Goal: Task Accomplishment & Management: Manage account settings

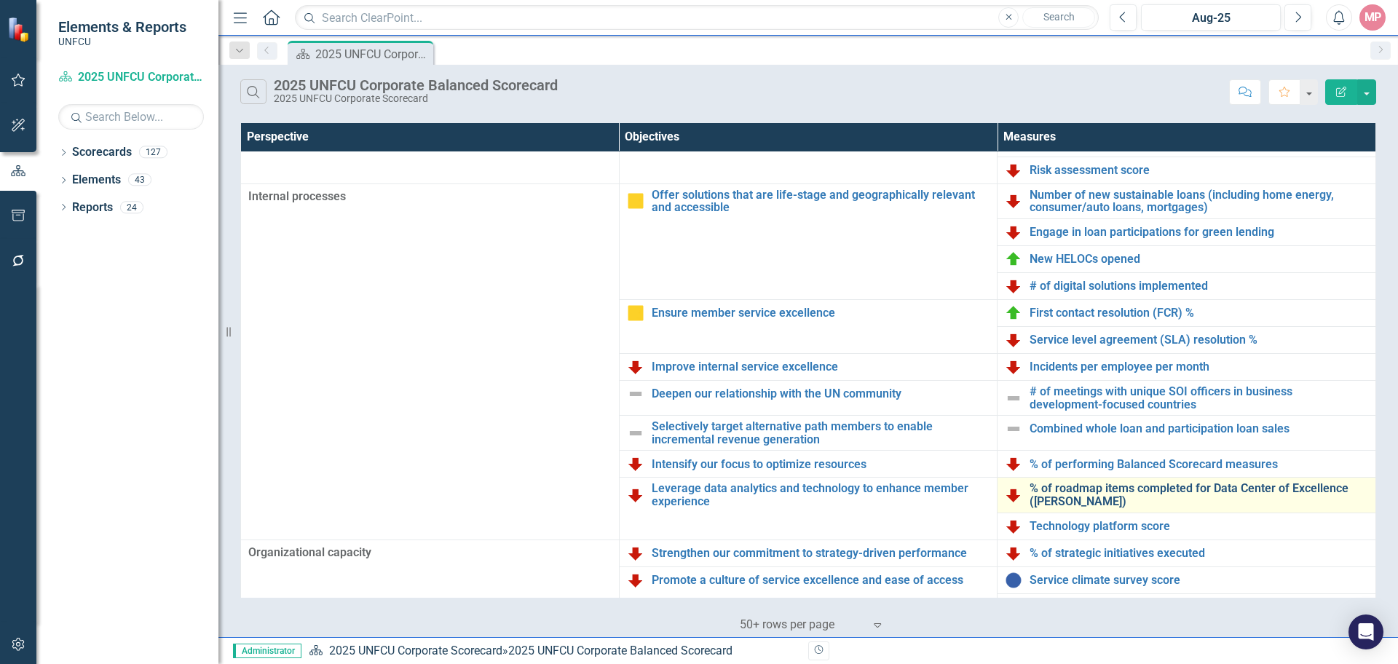
scroll to position [315, 0]
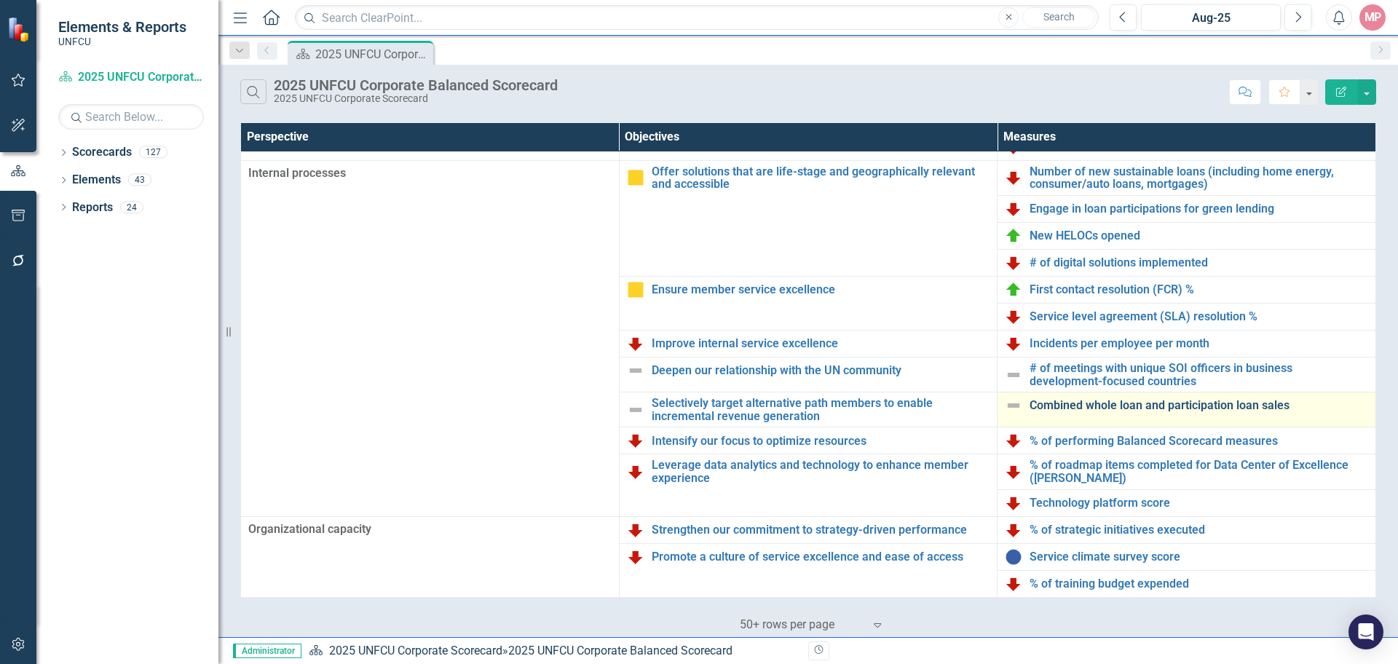
click at [1115, 408] on link "Combined whole loan and participation loan sales" at bounding box center [1199, 405] width 339 height 13
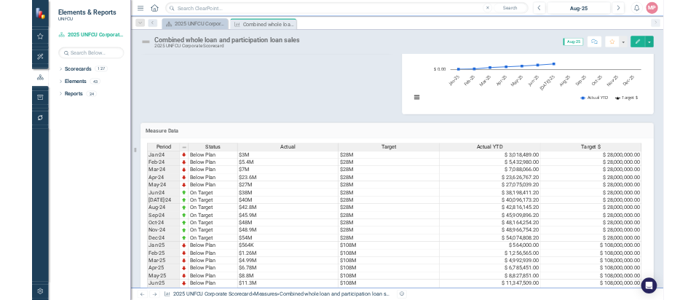
scroll to position [500, 0]
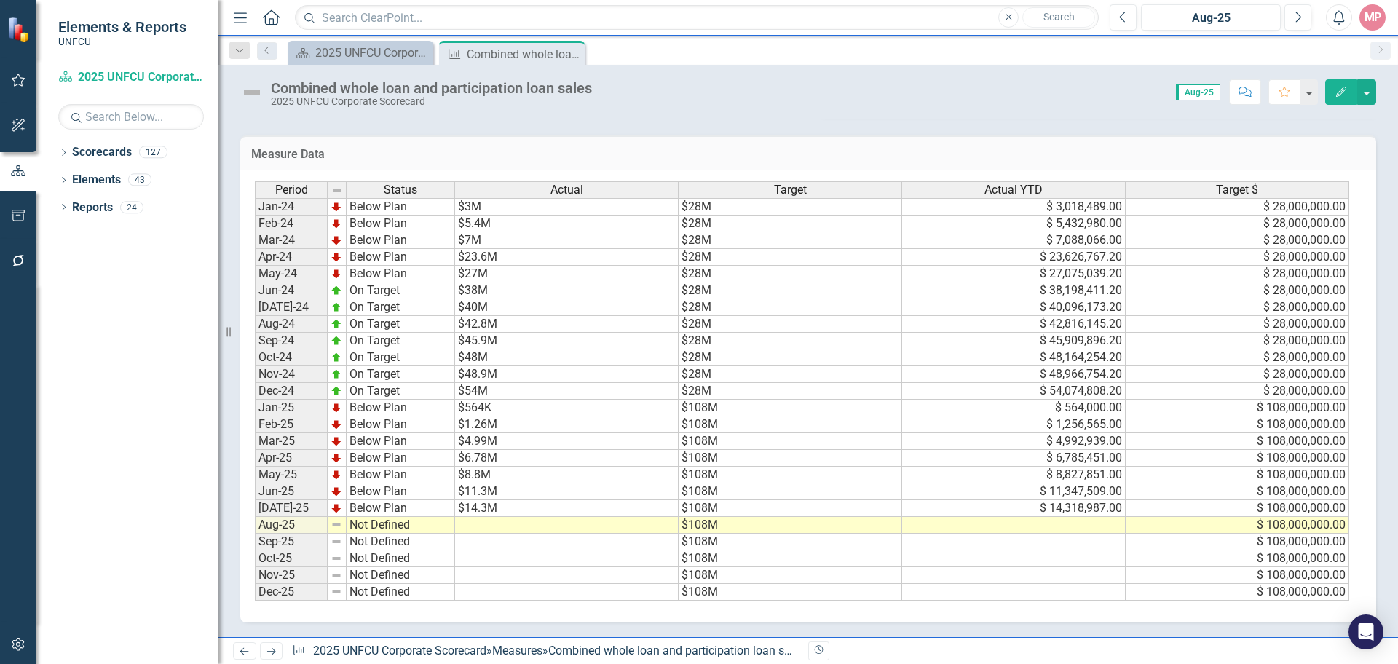
click at [477, 524] on td at bounding box center [567, 525] width 224 height 17
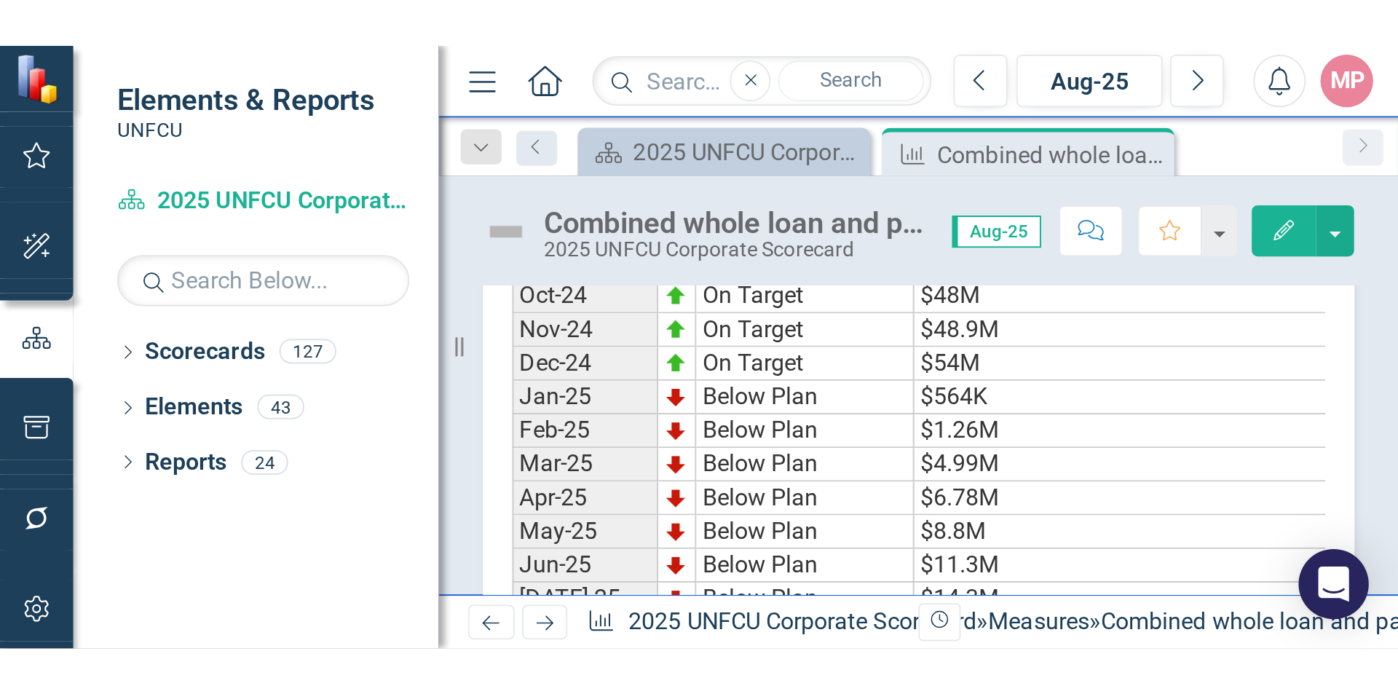
scroll to position [470, 0]
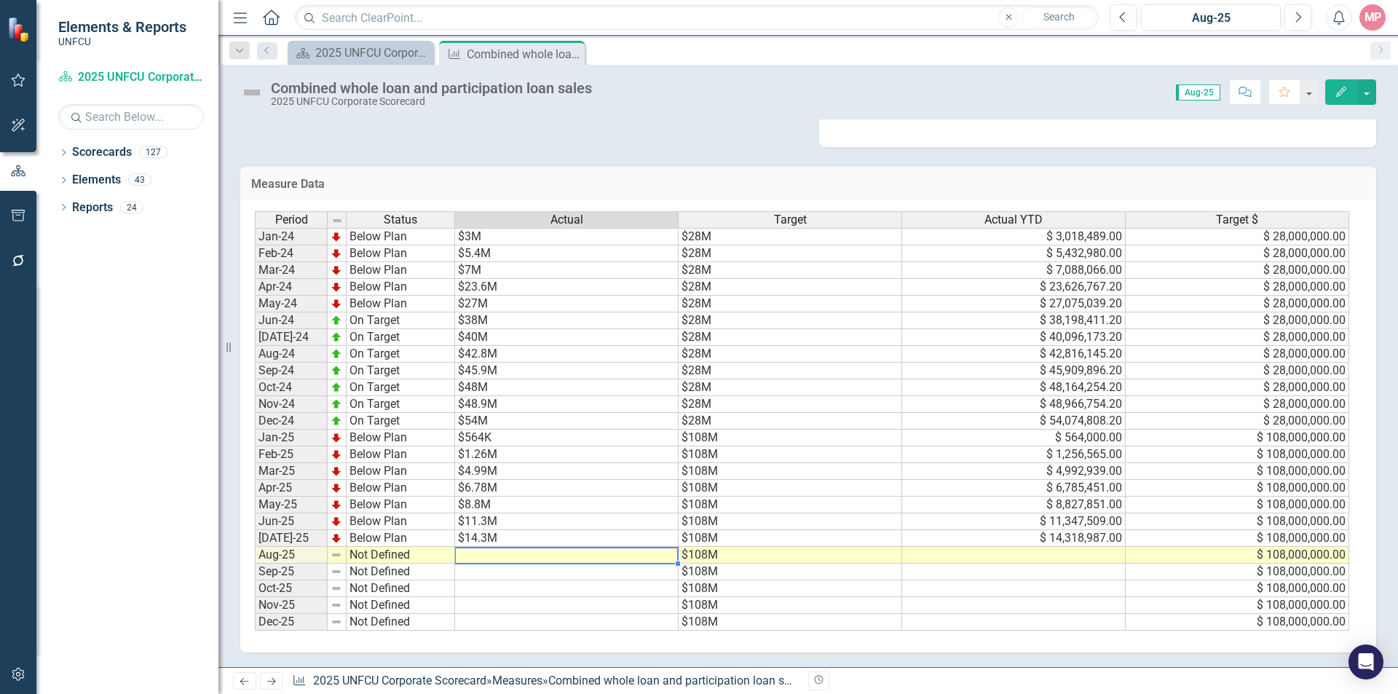
click at [499, 556] on td at bounding box center [567, 555] width 224 height 17
click at [497, 556] on td at bounding box center [567, 555] width 224 height 17
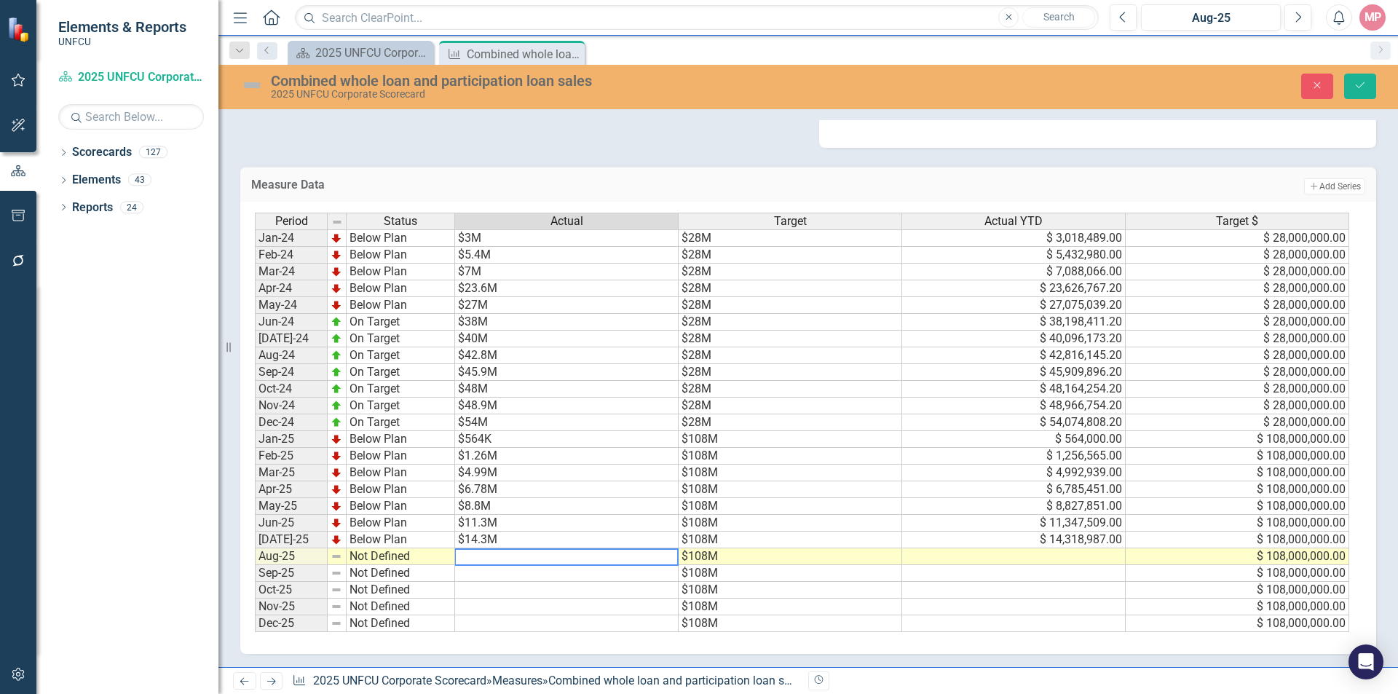
click at [497, 556] on textarea at bounding box center [566, 556] width 224 height 17
type textarea "1"
click at [1071, 559] on td at bounding box center [1014, 556] width 224 height 17
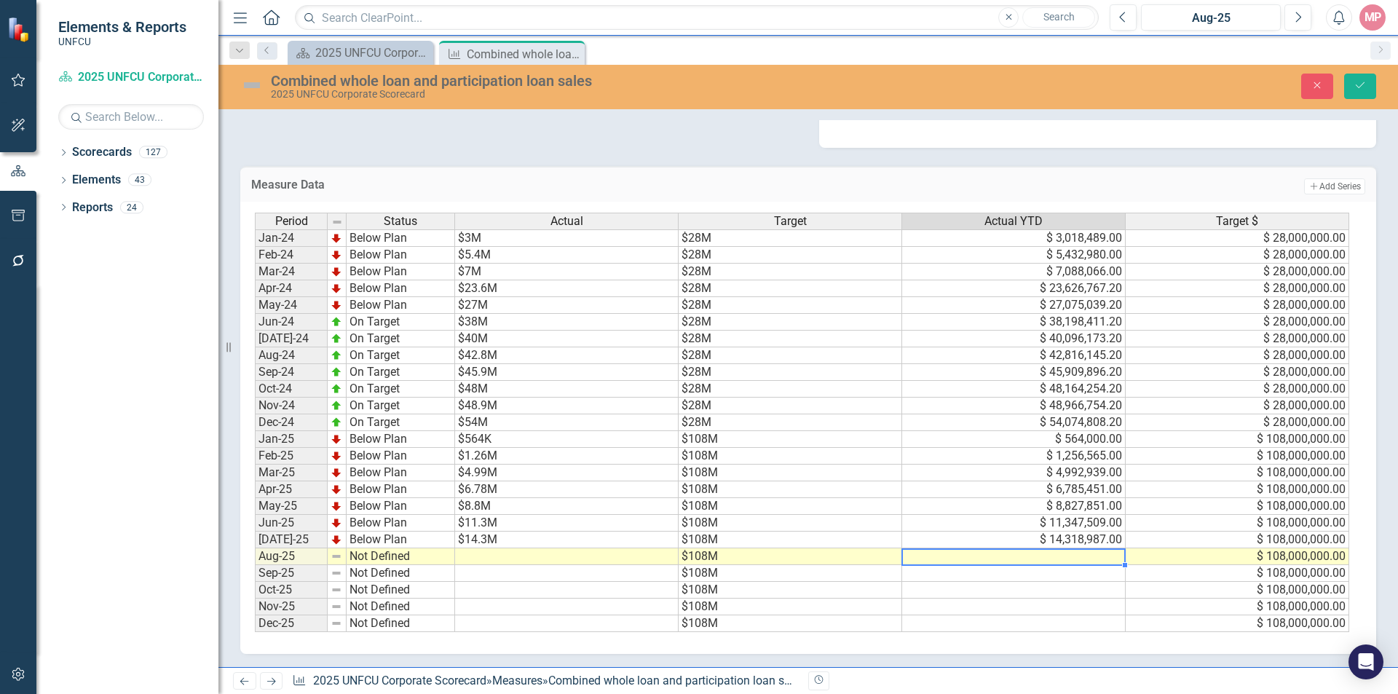
click at [1071, 559] on td at bounding box center [1014, 556] width 224 height 17
type textarea "15171537"
click at [255, 581] on div "Period Status Actual Target Actual YTD Target $ Jan-24 Below Plan $3M $28M $ 3,…" at bounding box center [255, 423] width 0 height 420
click at [498, 559] on td at bounding box center [567, 556] width 224 height 17
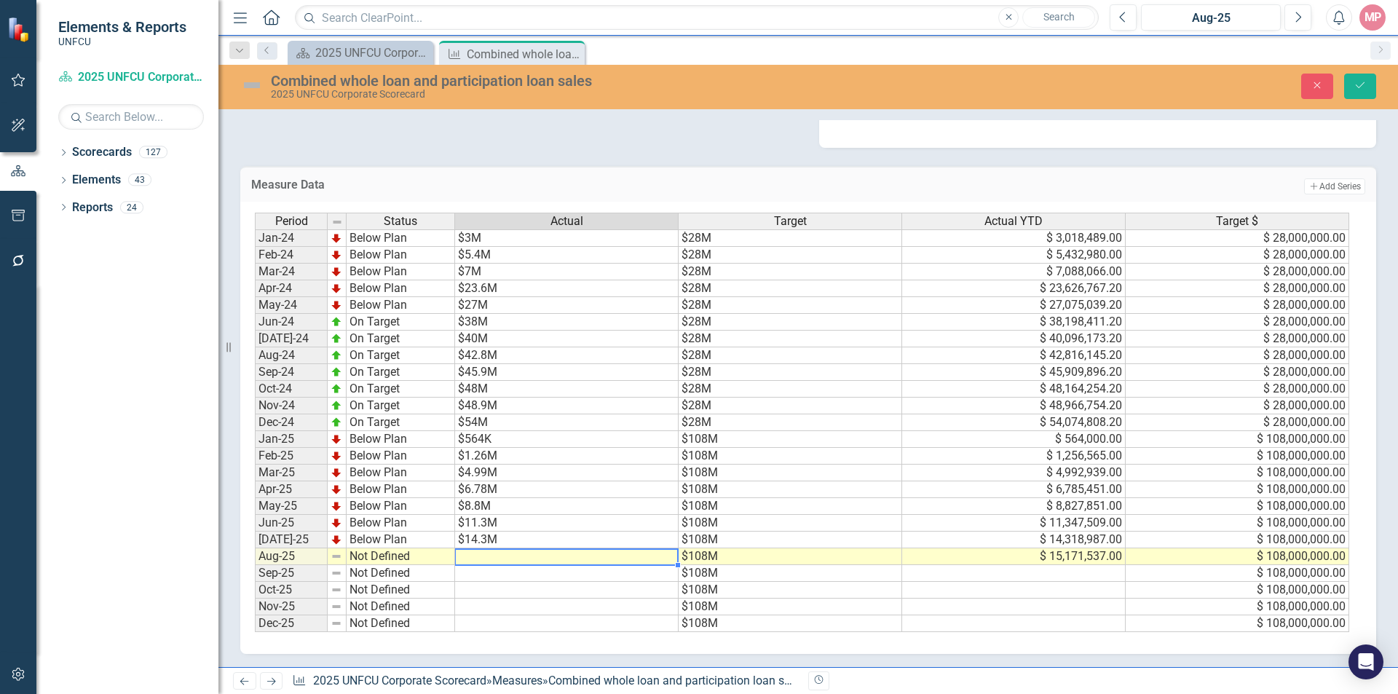
click at [498, 559] on td at bounding box center [567, 556] width 224 height 17
type textarea "$15.1M"
click at [383, 560] on td "Not Defined" at bounding box center [401, 556] width 109 height 17
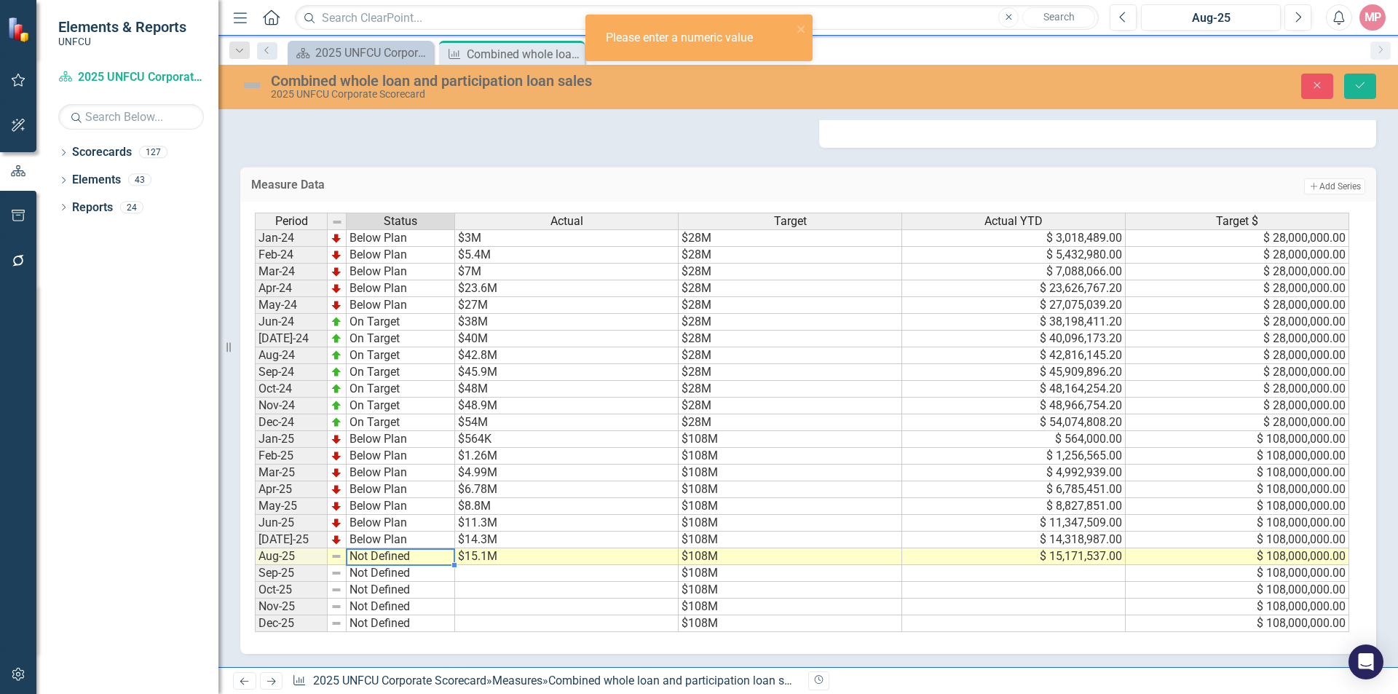
click at [383, 560] on td "Not Defined" at bounding box center [401, 556] width 109 height 17
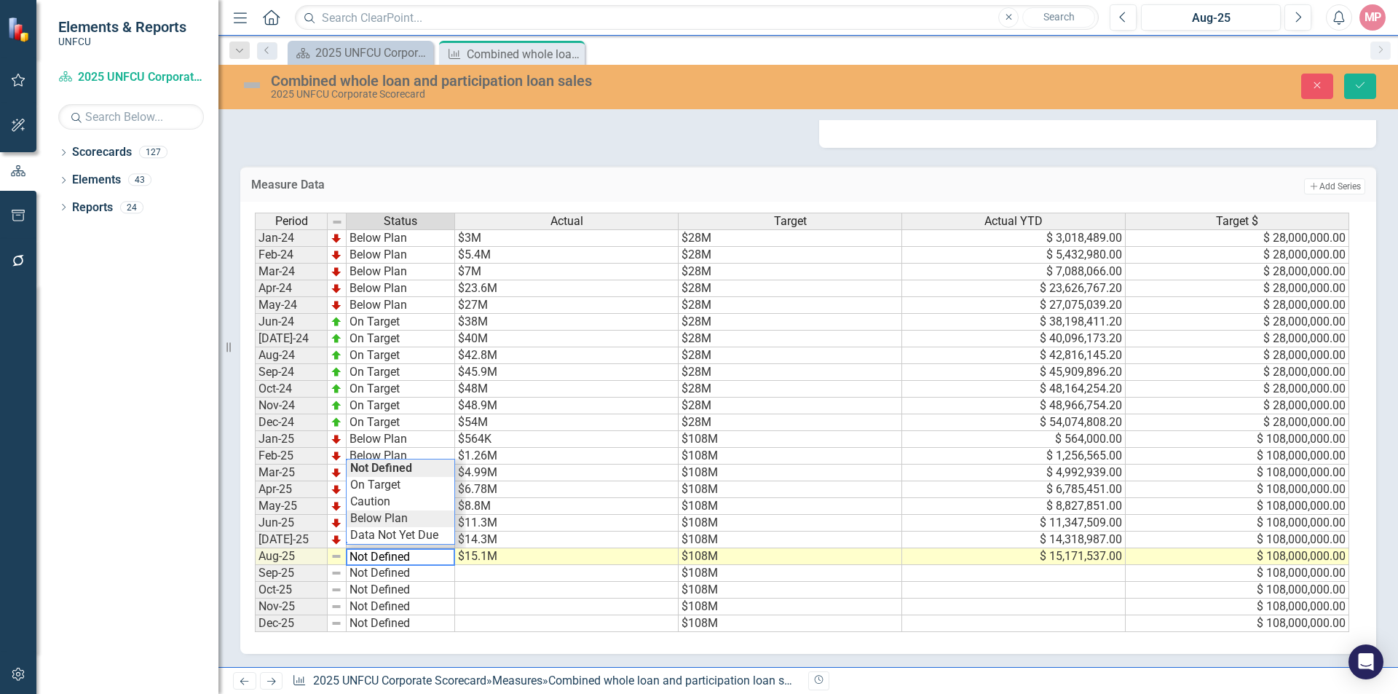
type textarea "Below Plan"
click at [386, 520] on div "Period Status Actual Target Actual YTD Target $ Jan-24 Below Plan $3M $28M $ 3,…" at bounding box center [803, 423] width 1096 height 420
click at [1360, 79] on button "Save" at bounding box center [1361, 86] width 32 height 25
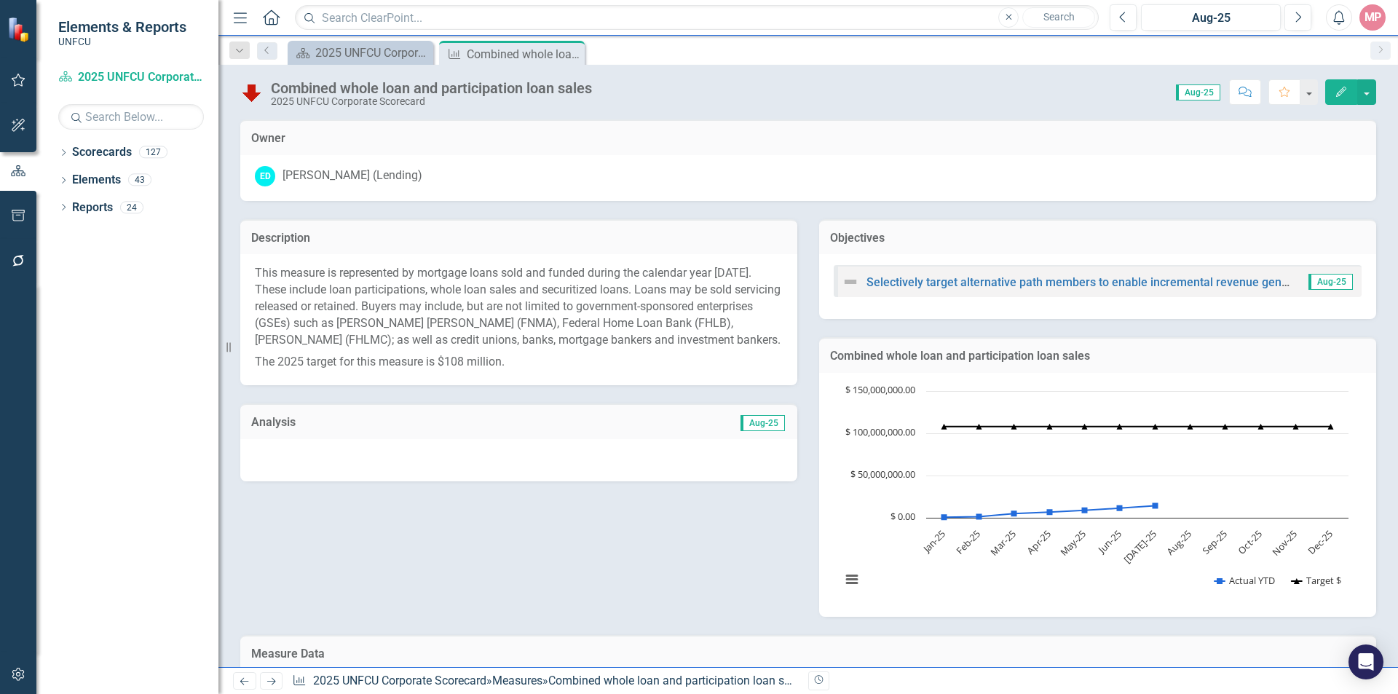
scroll to position [219, 0]
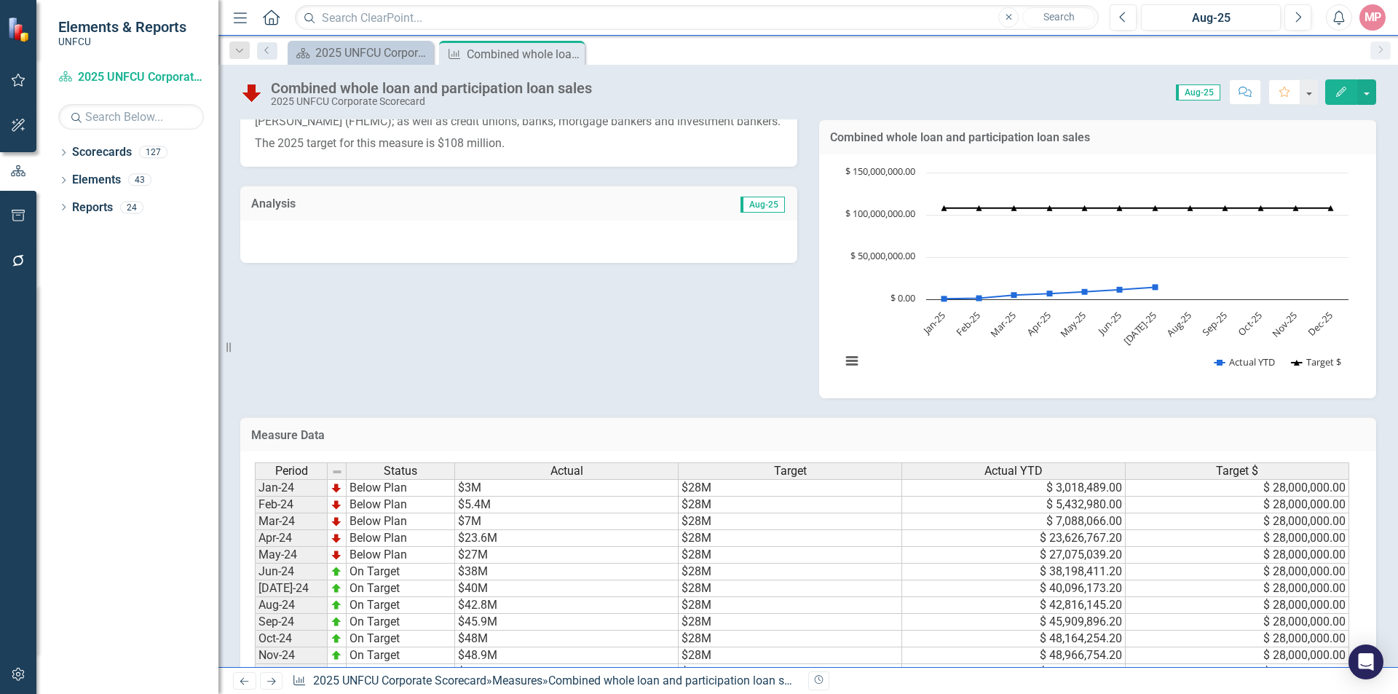
click at [754, 203] on span "Aug-25" at bounding box center [763, 205] width 44 height 16
click at [753, 203] on span "Aug-25" at bounding box center [763, 205] width 44 height 16
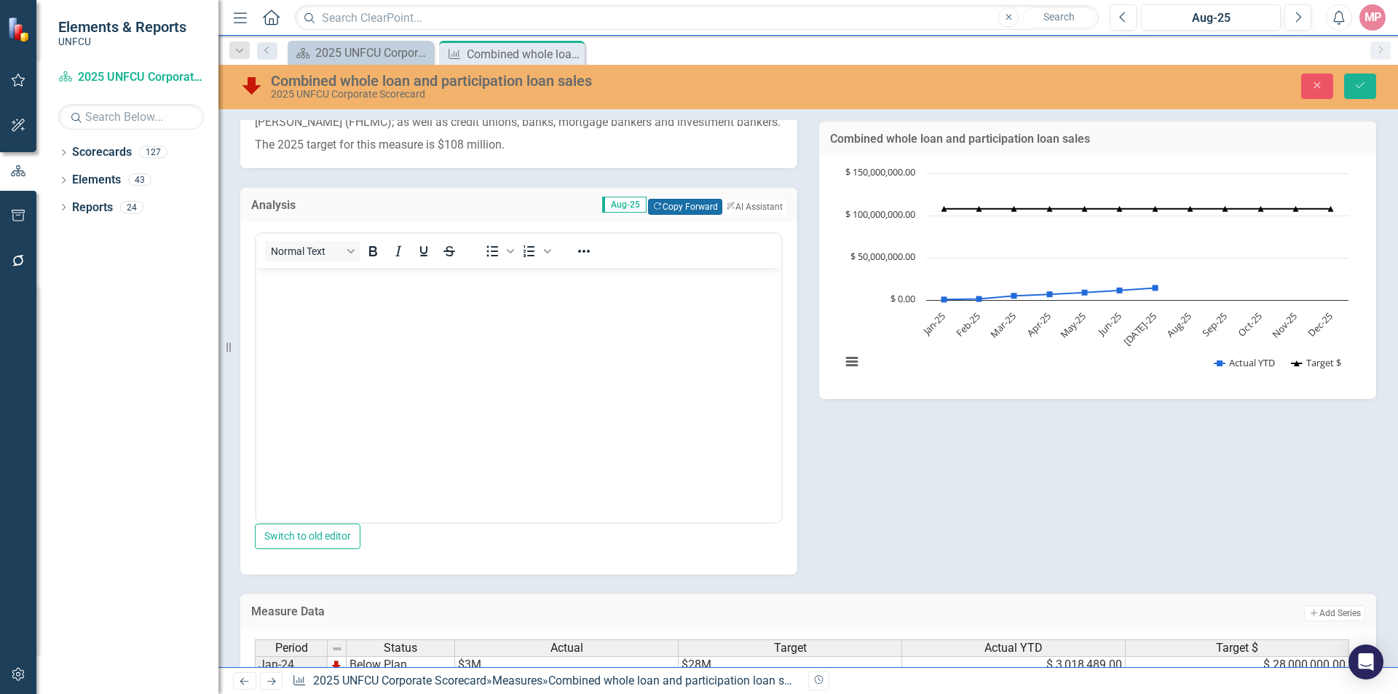
click at [648, 205] on button "Copy Forward Copy Forward" at bounding box center [685, 207] width 74 height 16
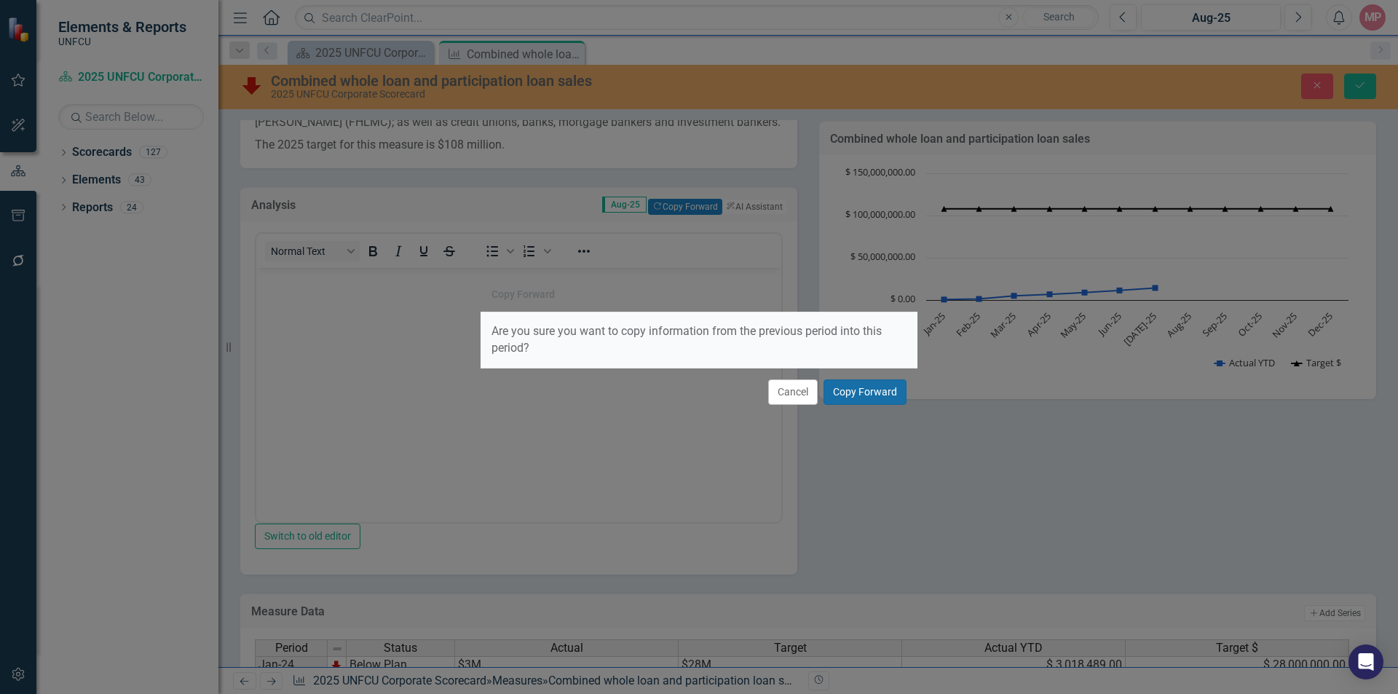
drag, startPoint x: 894, startPoint y: 393, endPoint x: 888, endPoint y: 366, distance: 26.9
click at [893, 393] on button "Copy Forward" at bounding box center [865, 391] width 83 height 25
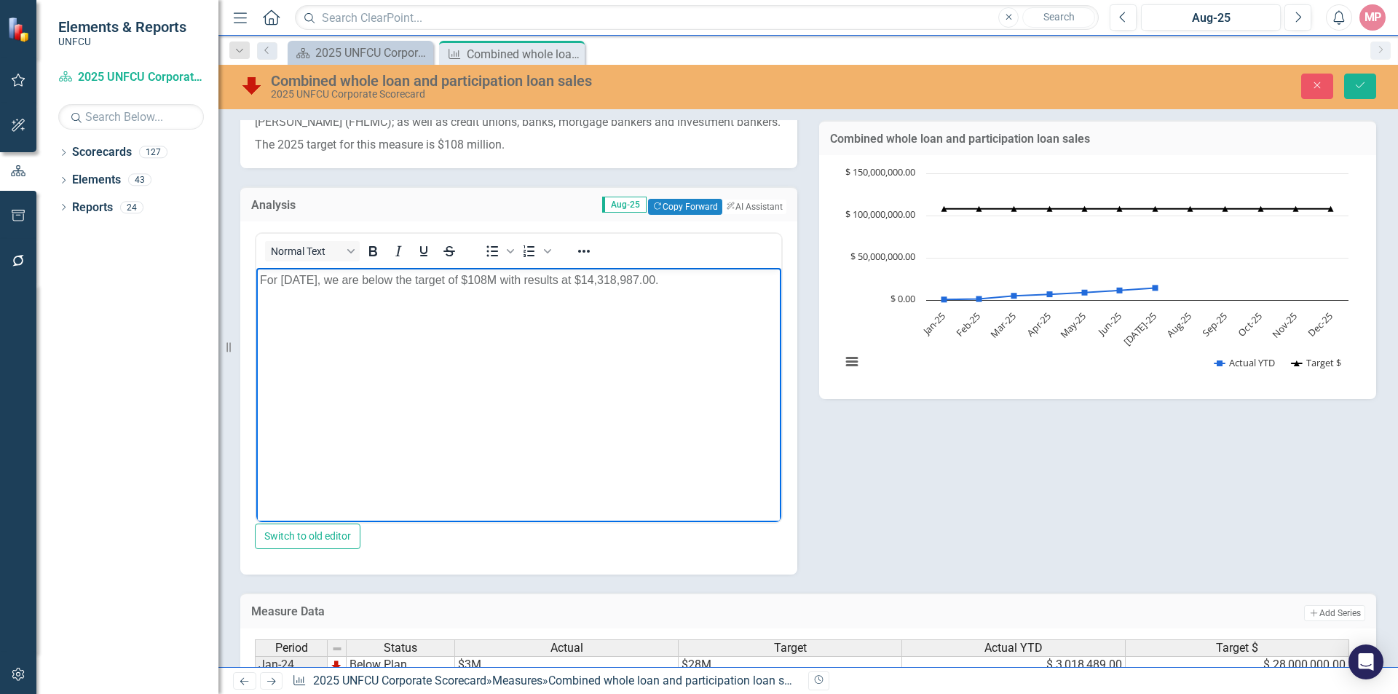
click at [606, 280] on p "For [DATE], we are below the target of $108M with results at $14,318,987.00." at bounding box center [519, 280] width 518 height 17
click at [666, 280] on p "For [DATE], we are below the target of $108M with results at $14,318,987.00." at bounding box center [519, 280] width 518 height 17
click at [302, 275] on p "For [DATE], we are below the target of $108M with results at $15,171,537.00." at bounding box center [519, 280] width 518 height 17
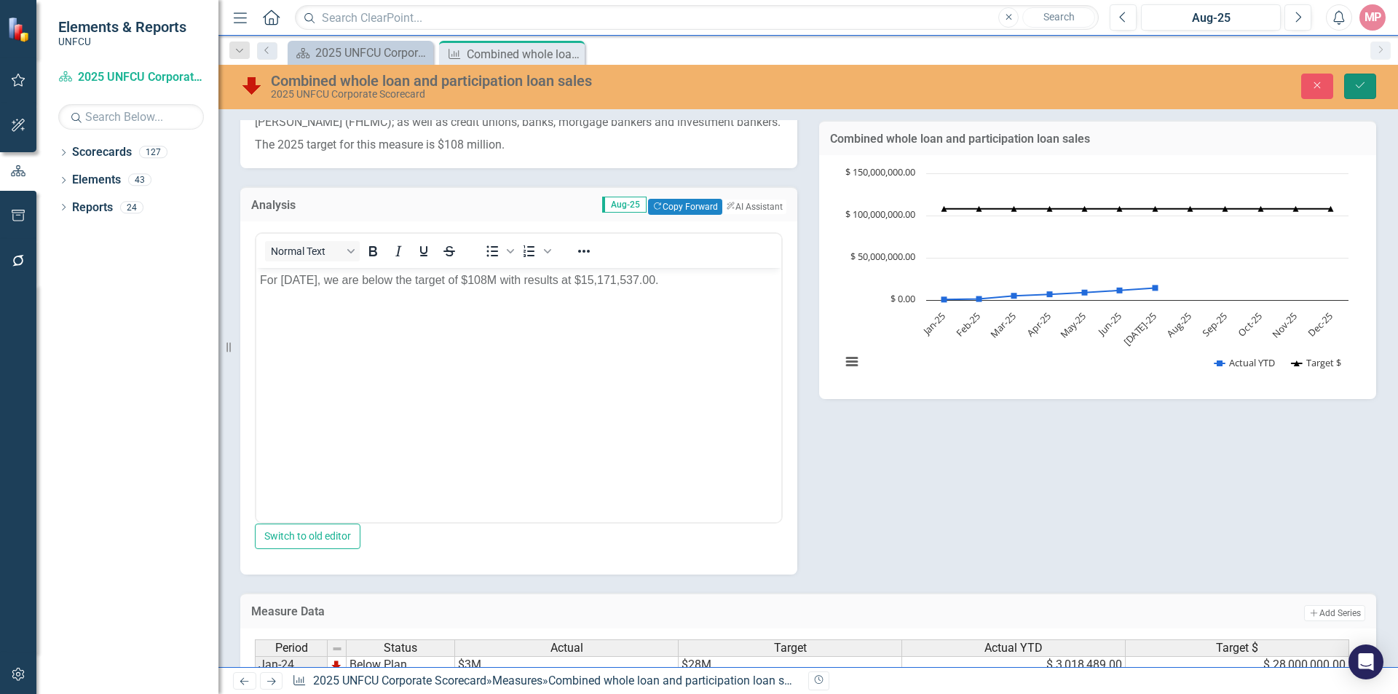
click at [1355, 87] on icon "Save" at bounding box center [1360, 85] width 13 height 10
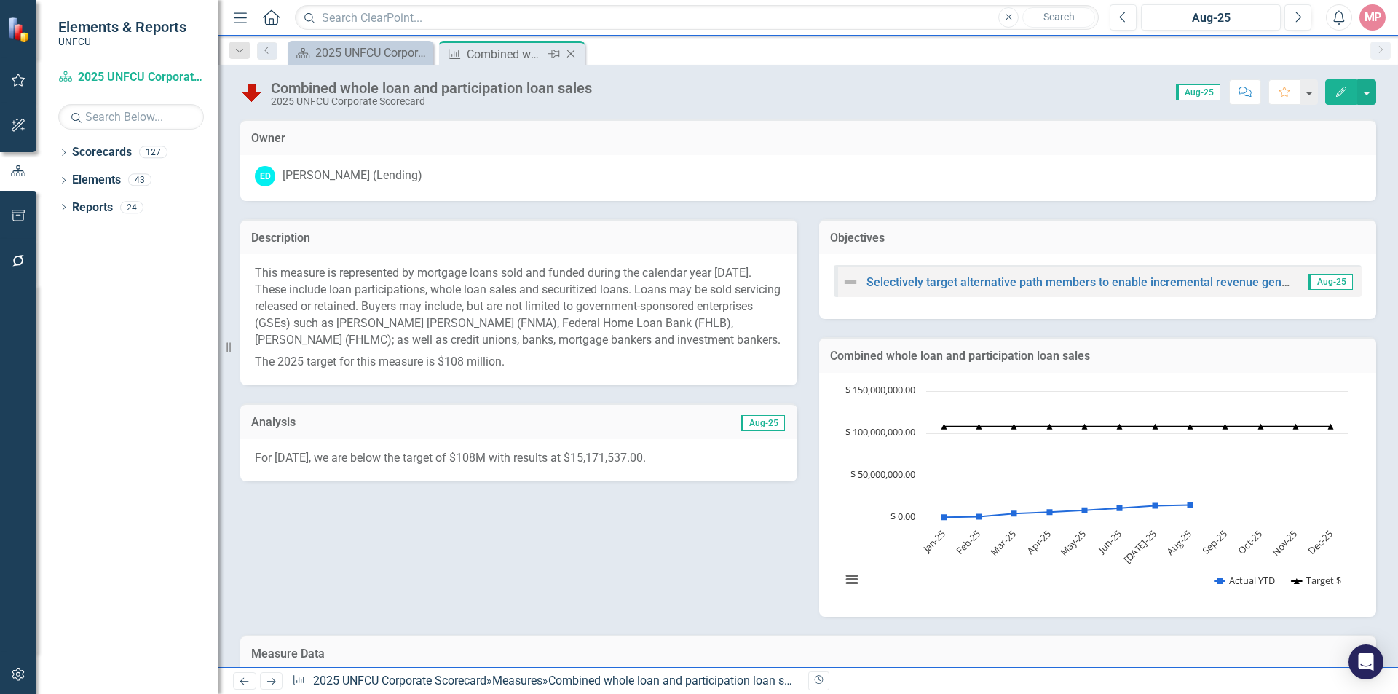
click at [572, 50] on icon "Close" at bounding box center [571, 54] width 15 height 12
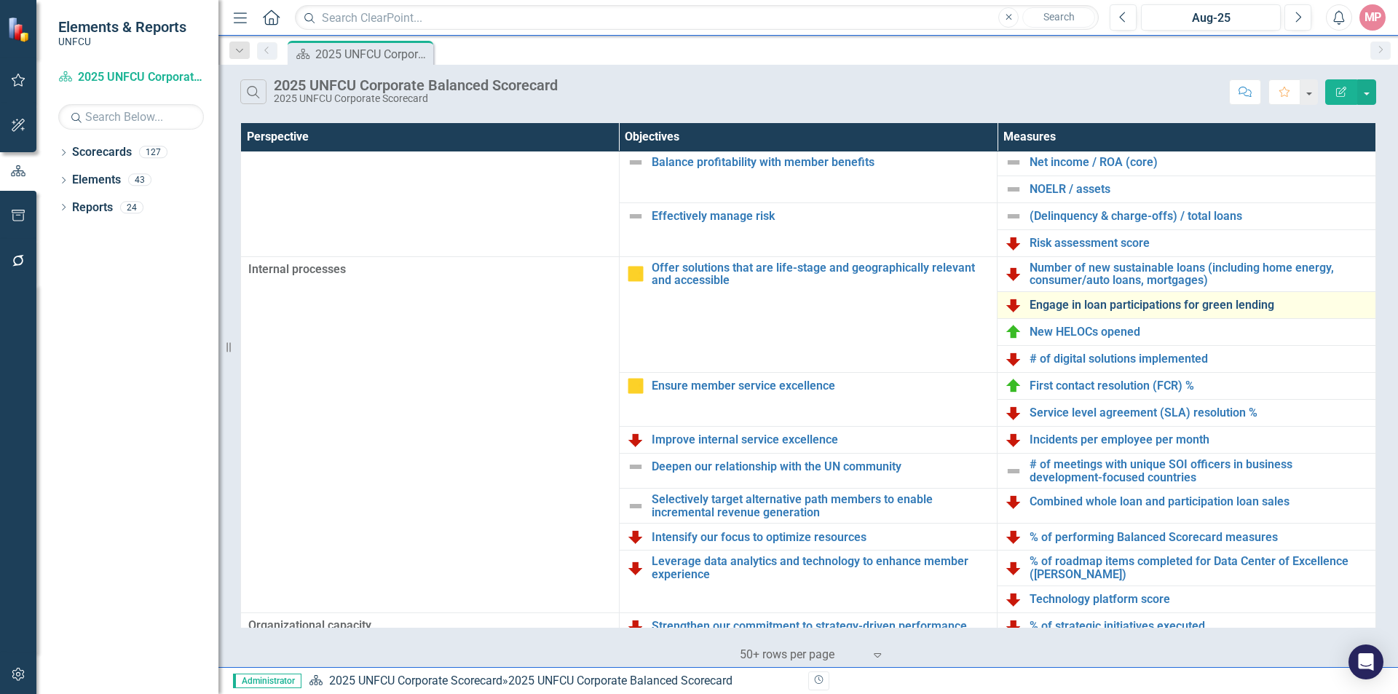
scroll to position [285, 0]
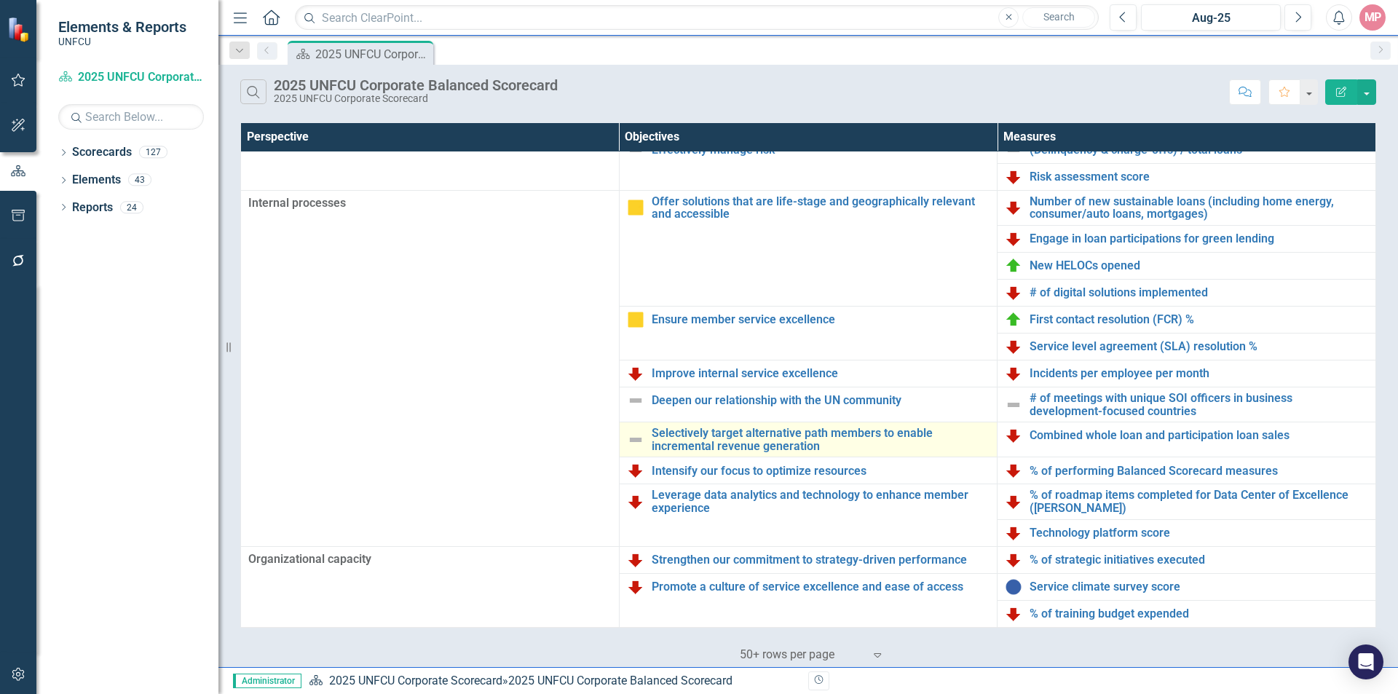
click at [634, 438] on img at bounding box center [635, 439] width 17 height 17
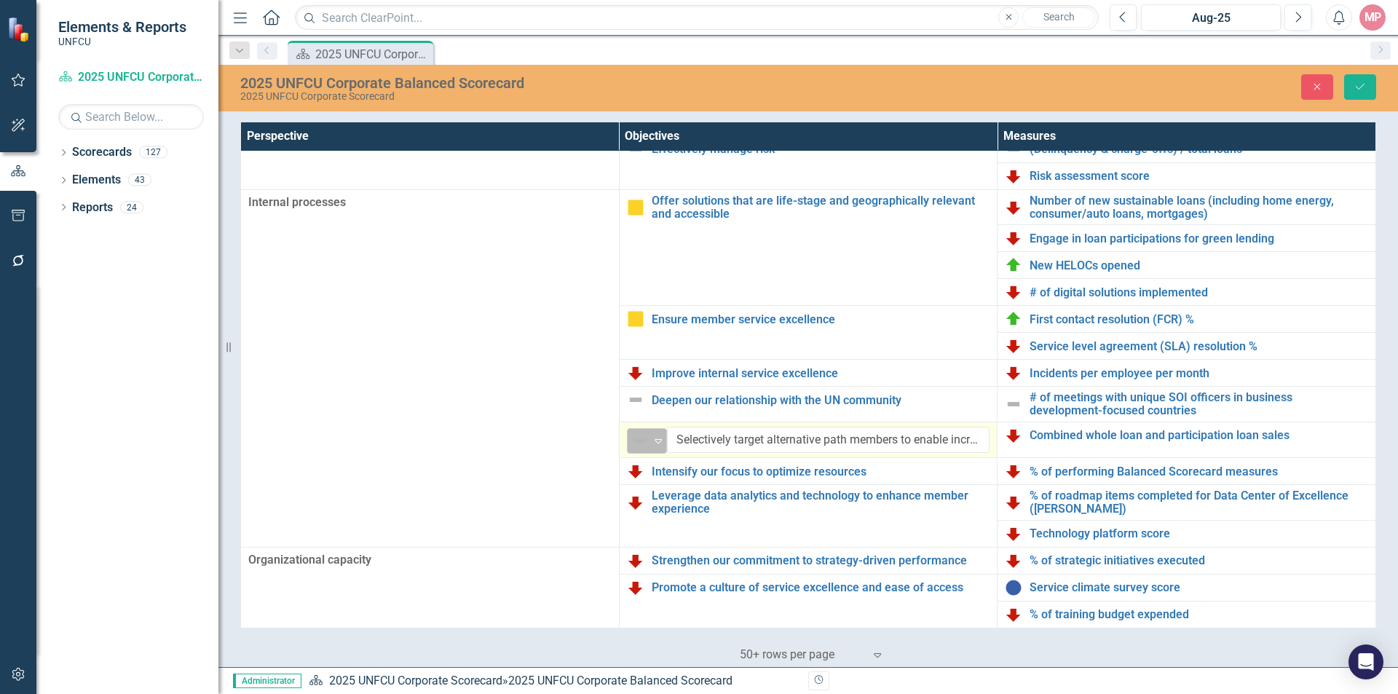
click at [656, 438] on icon "Expand" at bounding box center [658, 441] width 15 height 12
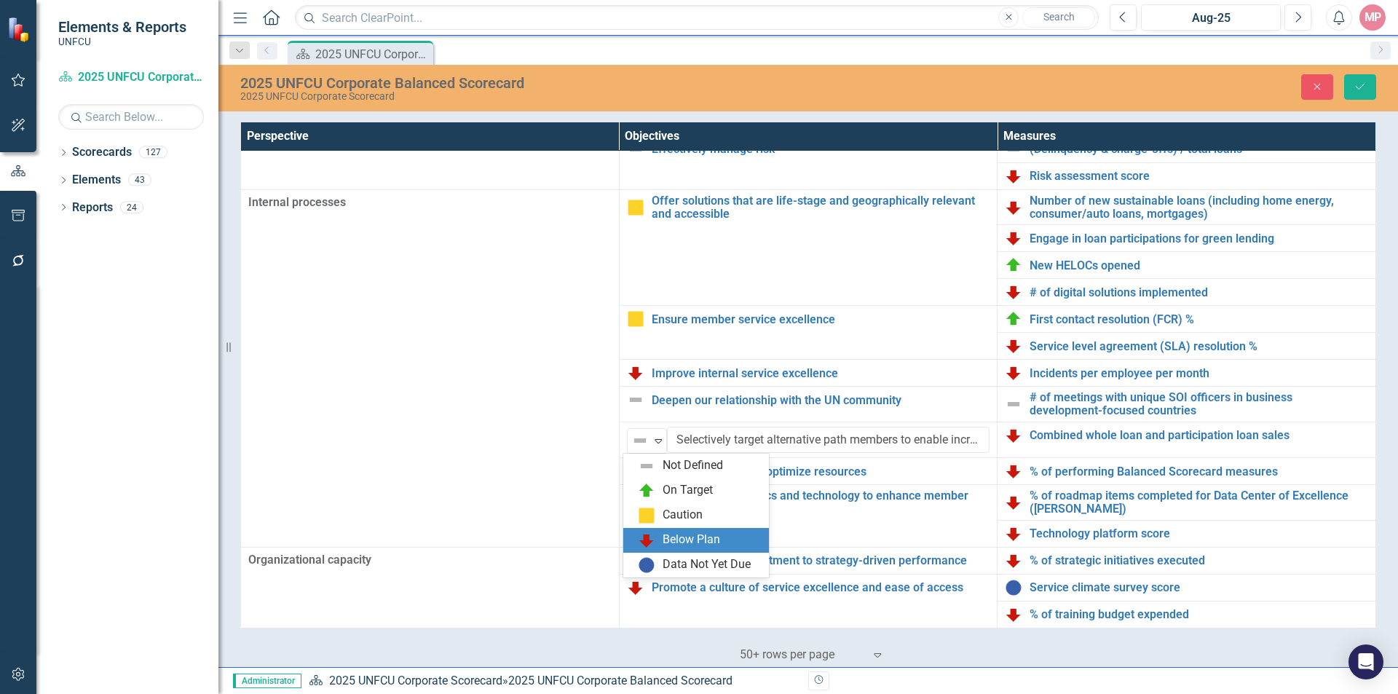
click at [685, 536] on div "Below Plan" at bounding box center [692, 540] width 58 height 17
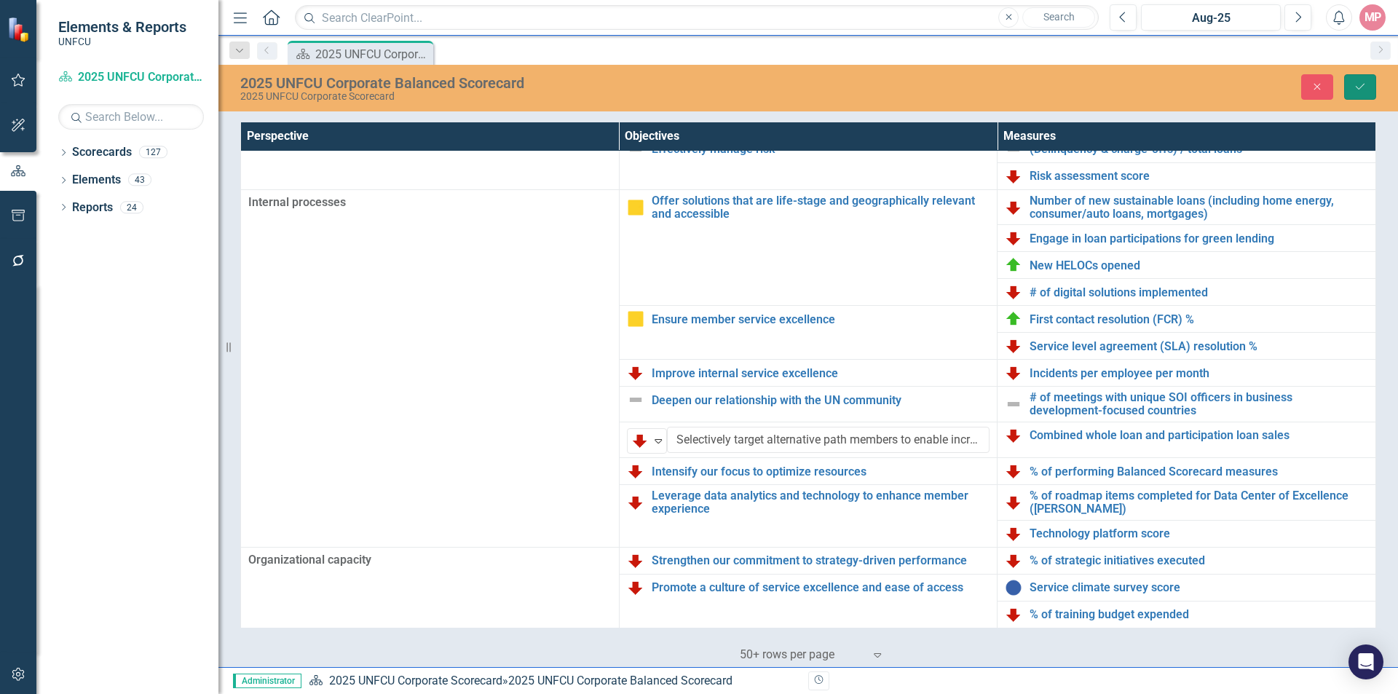
click at [1359, 84] on icon "Save" at bounding box center [1360, 87] width 13 height 10
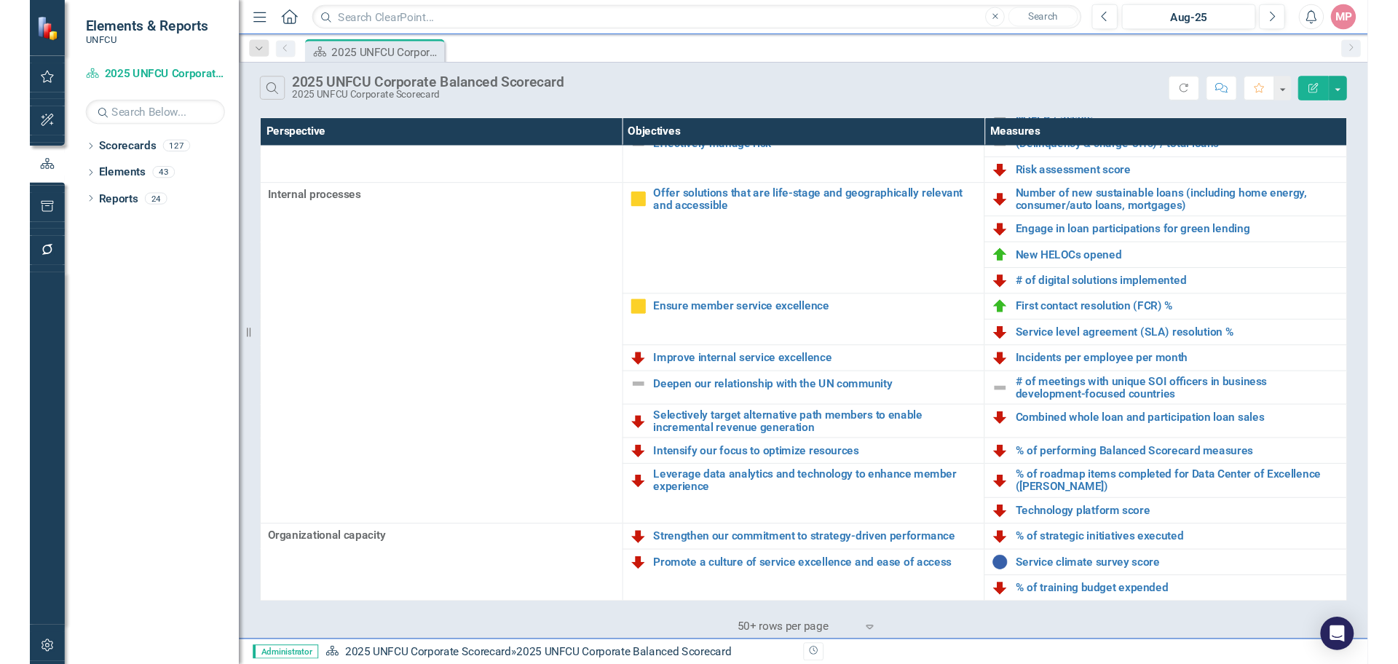
scroll to position [0, 0]
